Goal: Book appointment/travel/reservation

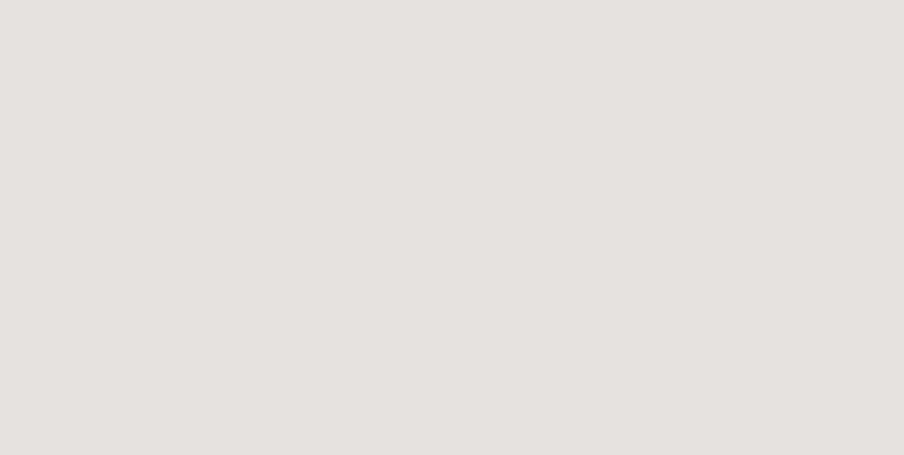
scroll to position [66, 0]
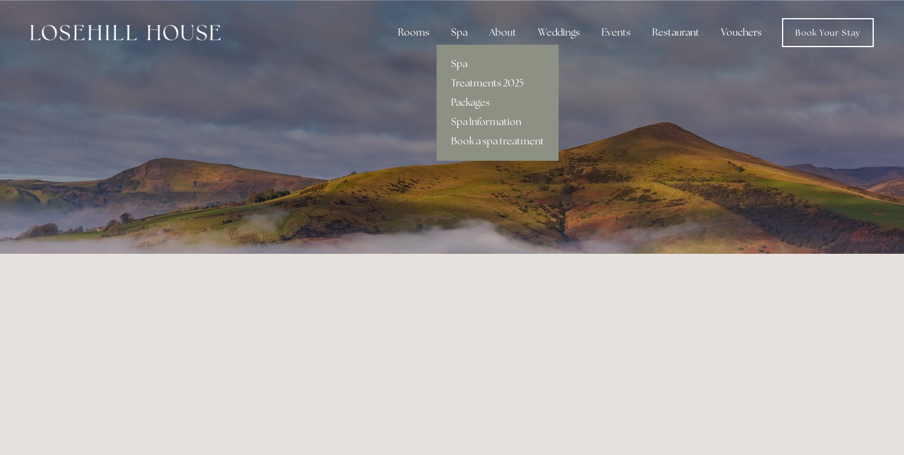
click at [474, 83] on link "Treatments 2025" at bounding box center [498, 83] width 122 height 19
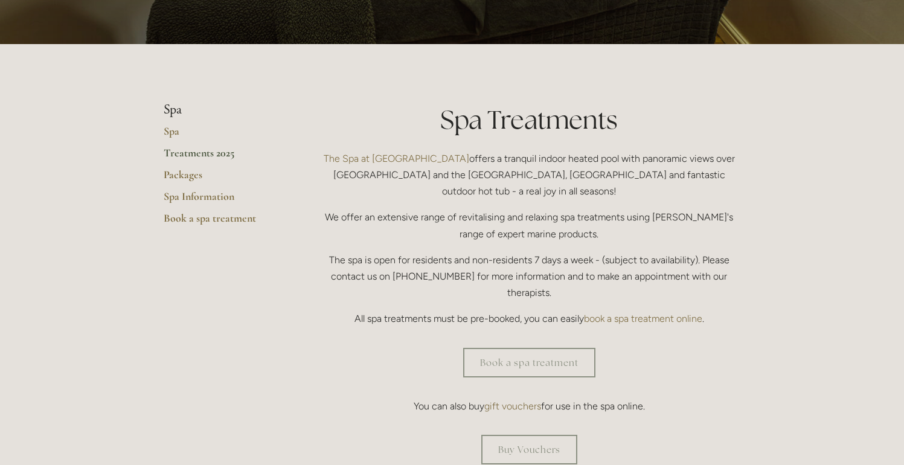
scroll to position [246, 0]
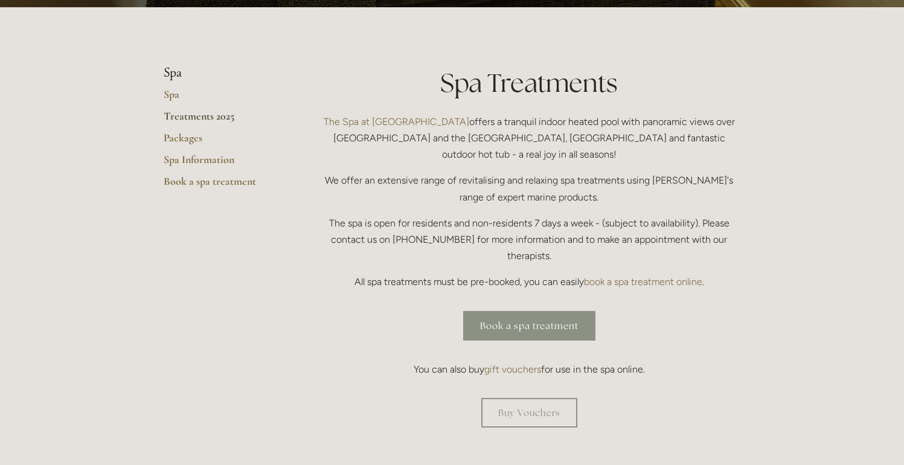
click at [528, 311] on link "Book a spa treatment" at bounding box center [529, 326] width 132 height 30
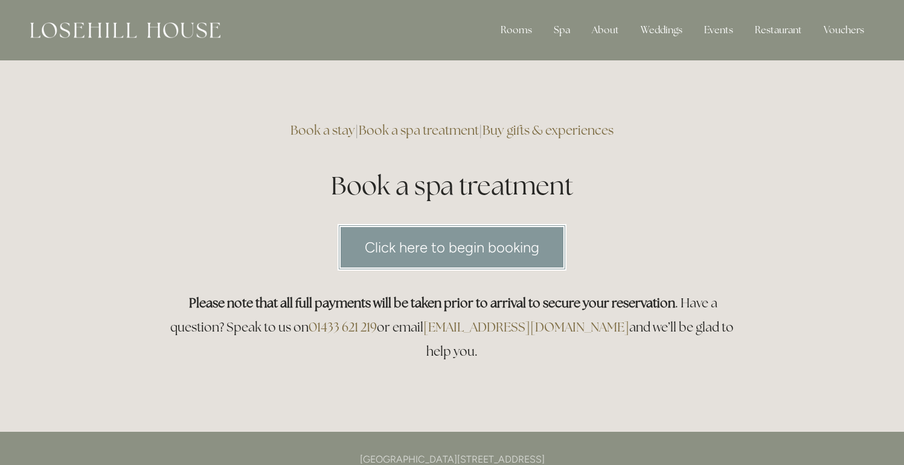
click at [547, 247] on link "Click here to begin booking" at bounding box center [452, 247] width 229 height 47
click at [84, 22] on div at bounding box center [125, 30] width 190 height 24
click at [126, 26] on img at bounding box center [125, 30] width 190 height 16
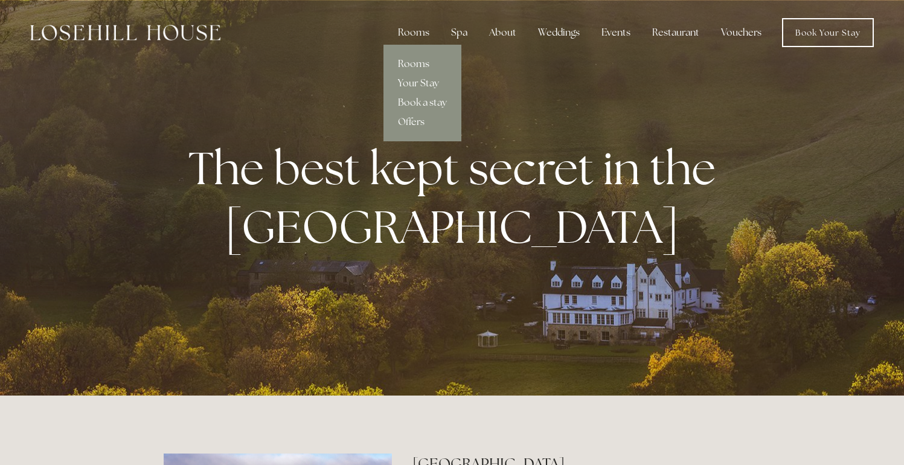
click at [422, 65] on link "Rooms" at bounding box center [423, 63] width 78 height 19
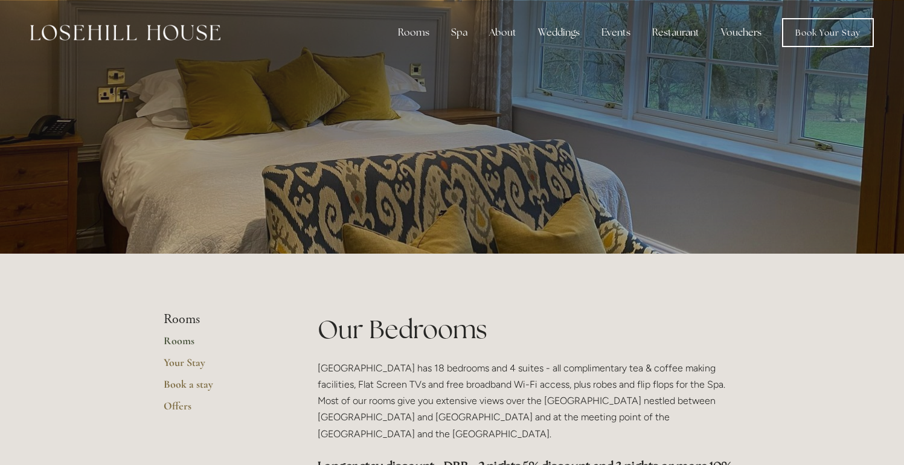
scroll to position [185, 0]
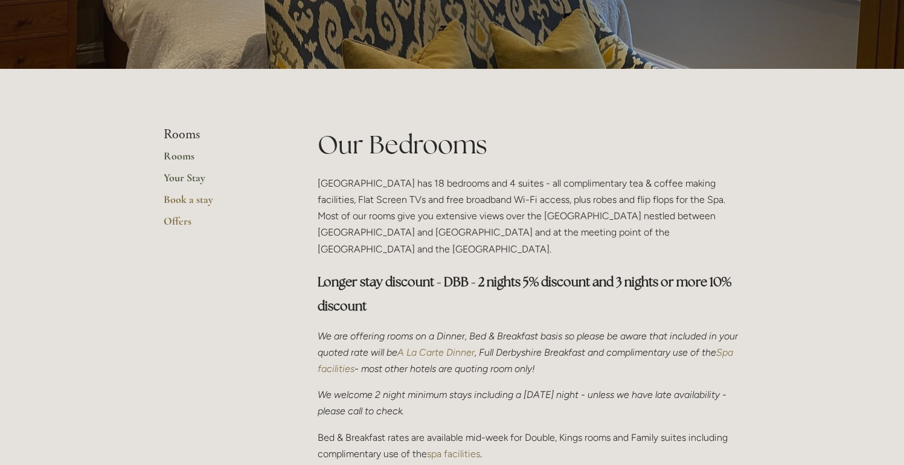
click at [204, 183] on link "Your Stay" at bounding box center [221, 182] width 115 height 22
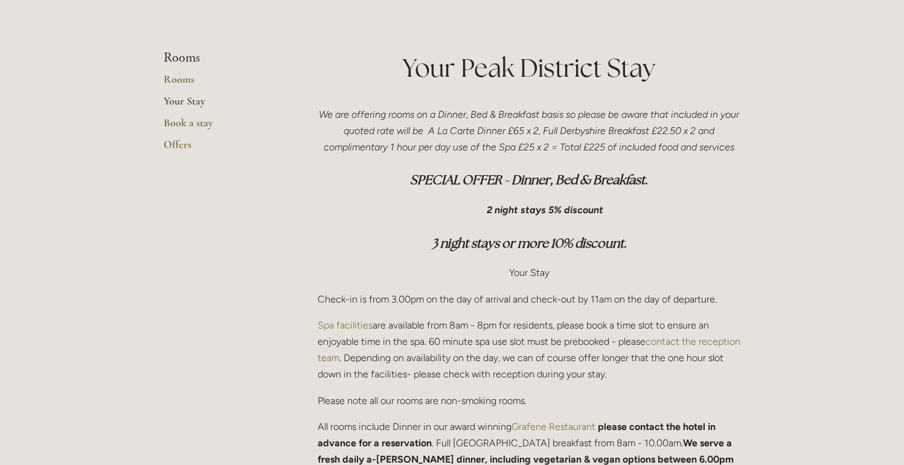
scroll to position [246, 0]
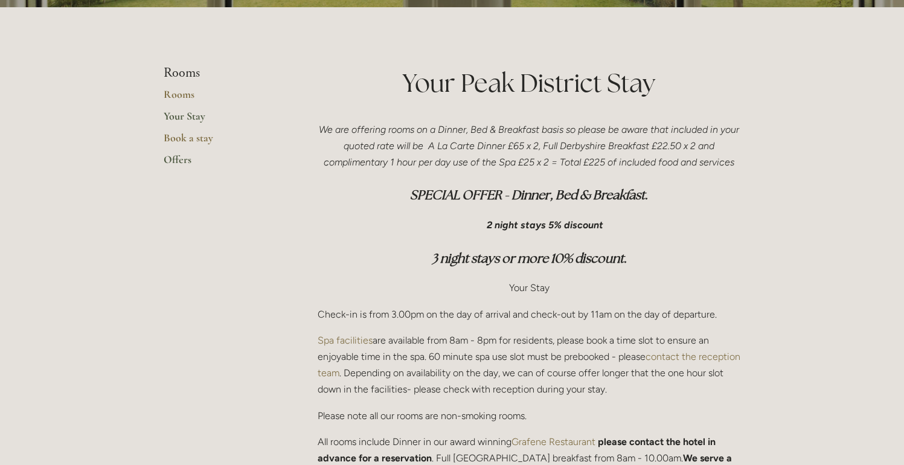
click at [175, 169] on link "Offers" at bounding box center [221, 164] width 115 height 22
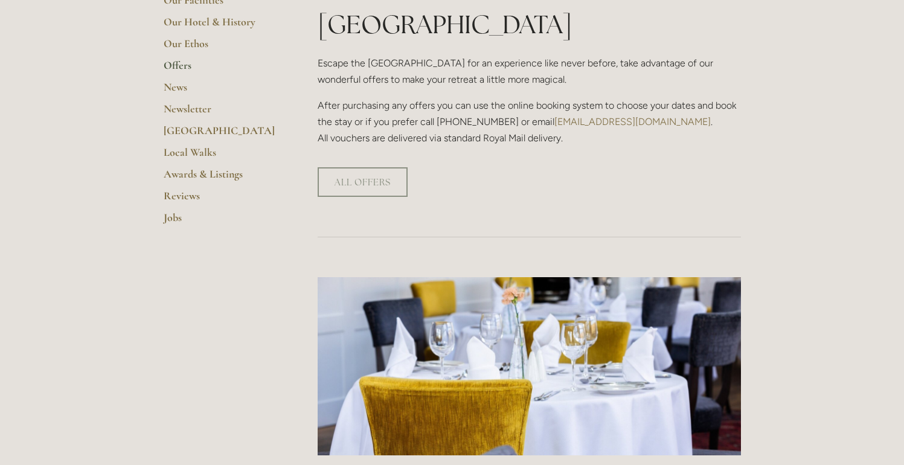
scroll to position [308, 0]
